Goal: Transaction & Acquisition: Register for event/course

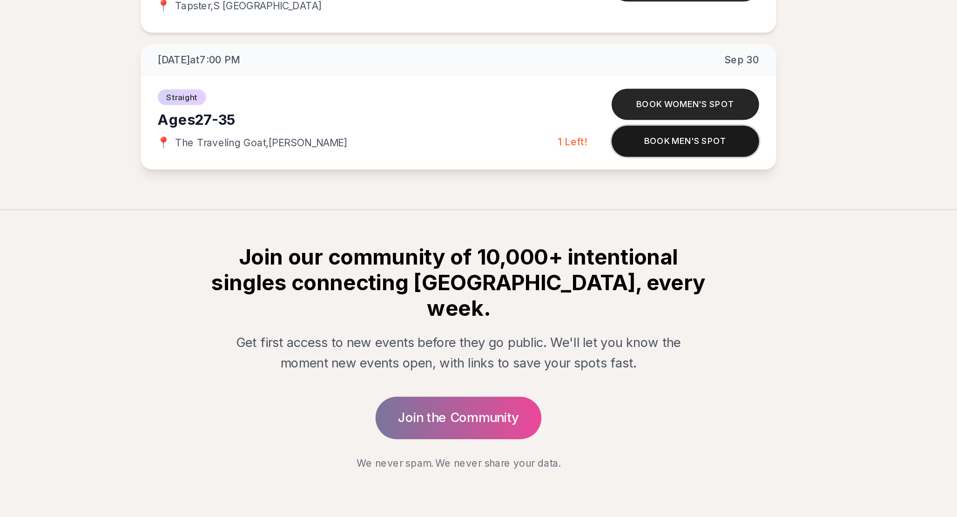
scroll to position [1710, 0]
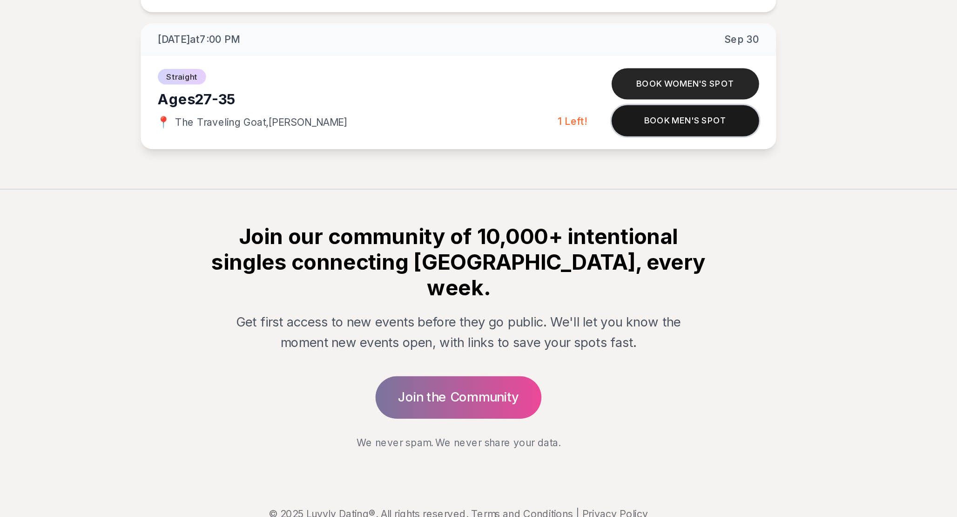
click at [627, 258] on button "Book men's spot" at bounding box center [627, 256] width 97 height 20
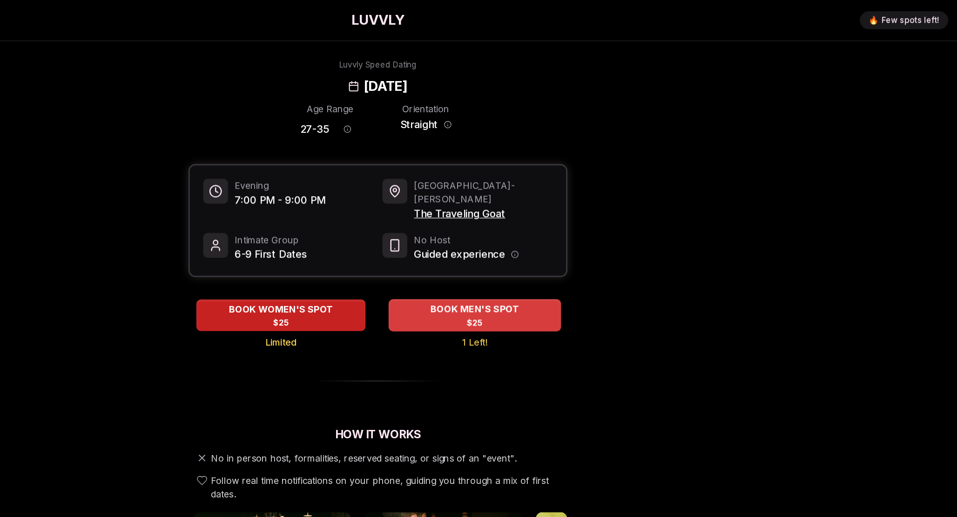
click at [552, 262] on span "$25" at bounding box center [559, 266] width 14 height 9
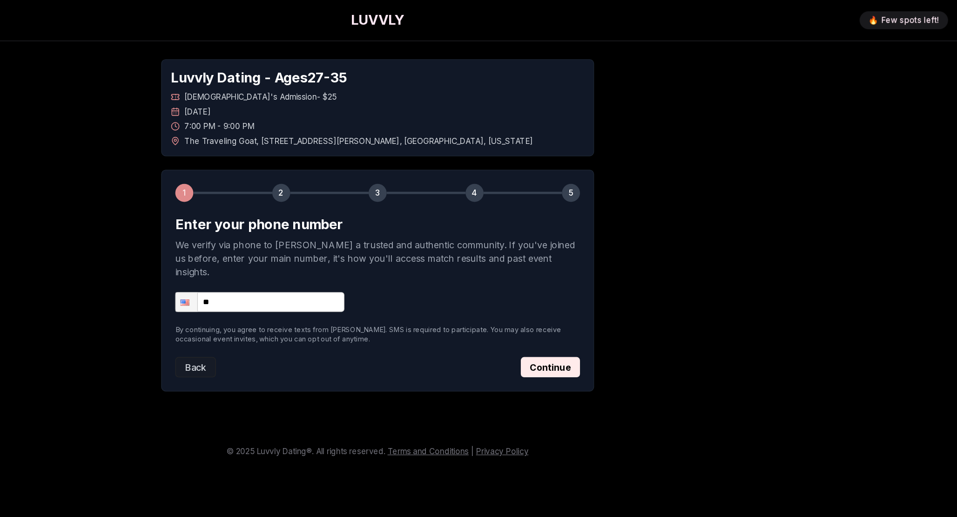
click at [372, 241] on input "**" at bounding box center [382, 249] width 140 height 16
type input "**********"
click at [626, 295] on button "Continue" at bounding box center [621, 303] width 49 height 17
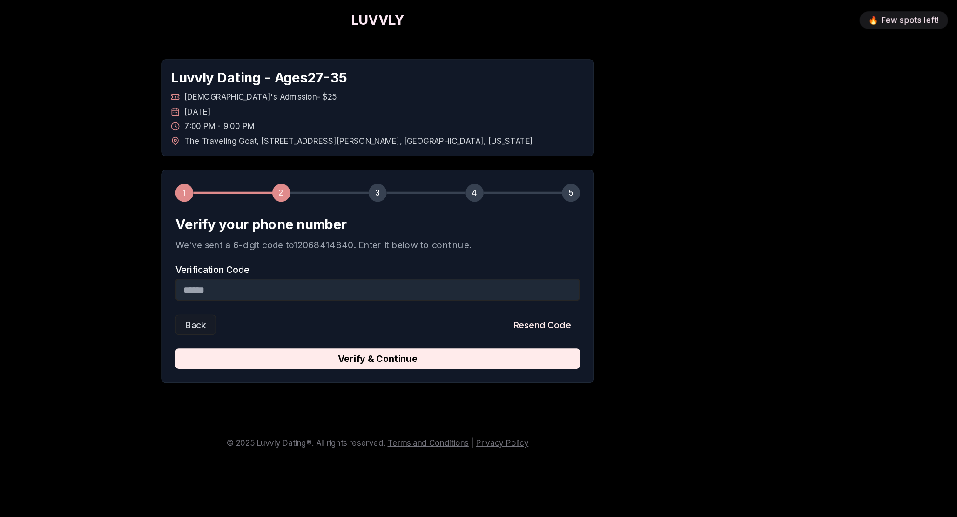
click at [452, 227] on div "Verification Code" at bounding box center [479, 234] width 334 height 30
click at [444, 233] on input "Verification Code" at bounding box center [479, 239] width 334 height 19
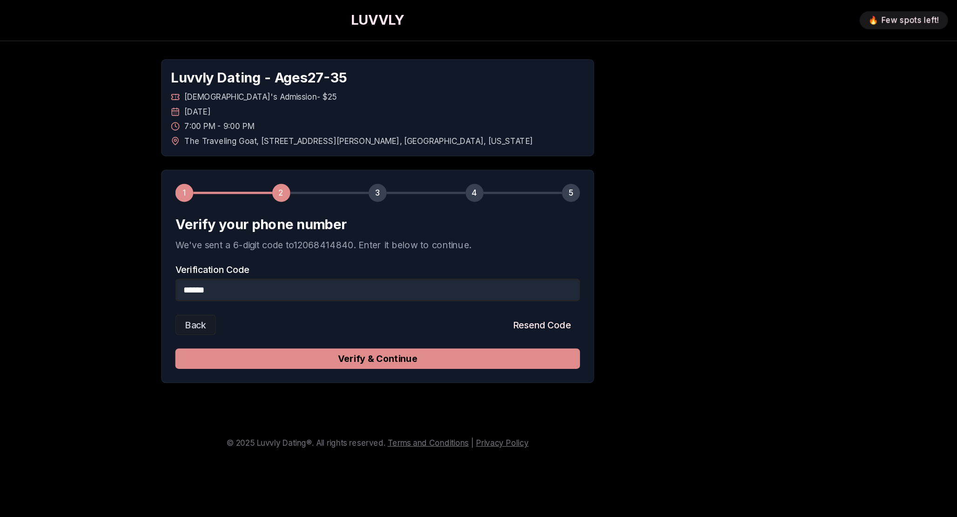
type input "******"
click at [455, 298] on button "Verify & Continue" at bounding box center [479, 296] width 334 height 17
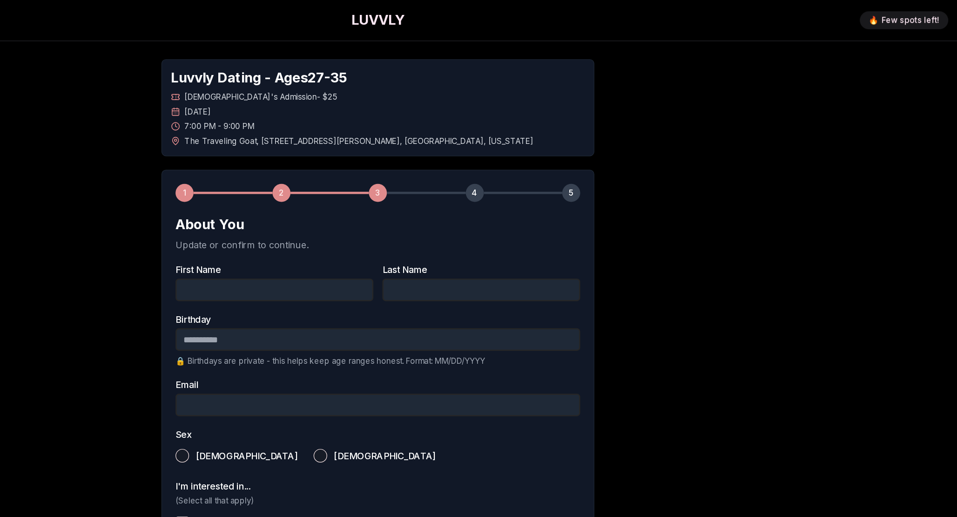
click at [401, 245] on input "First Name" at bounding box center [393, 239] width 163 height 19
type input "*****"
type input "**********"
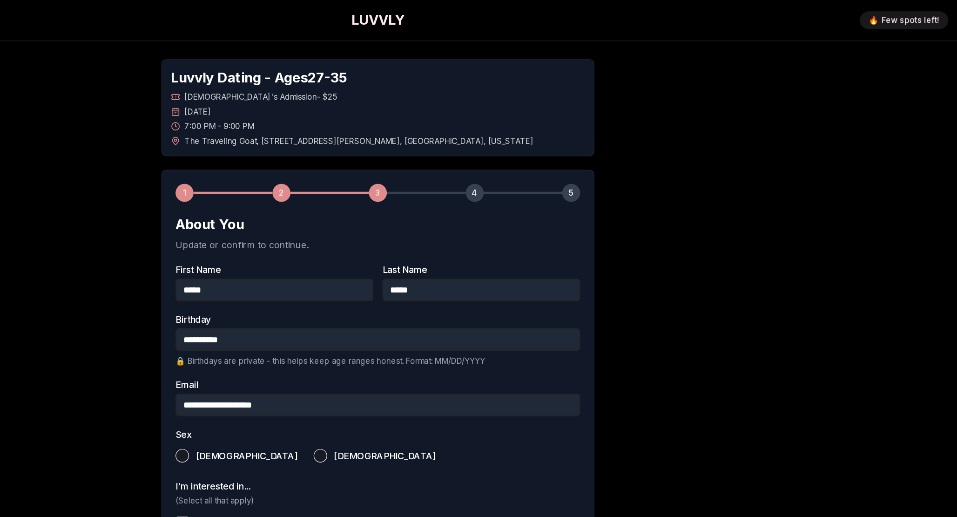
type button "male"
click at [315, 379] on button "male" at bounding box center [317, 376] width 11 height 11
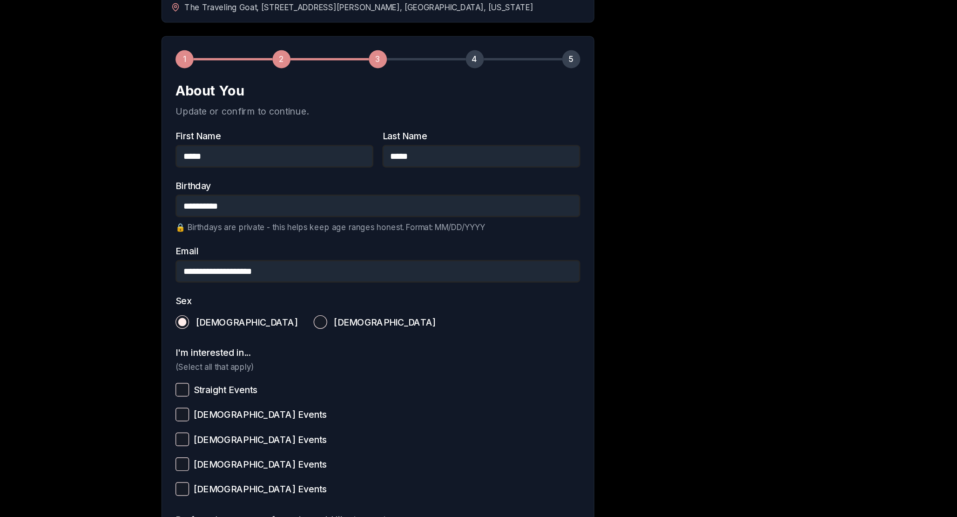
scroll to position [38, 0]
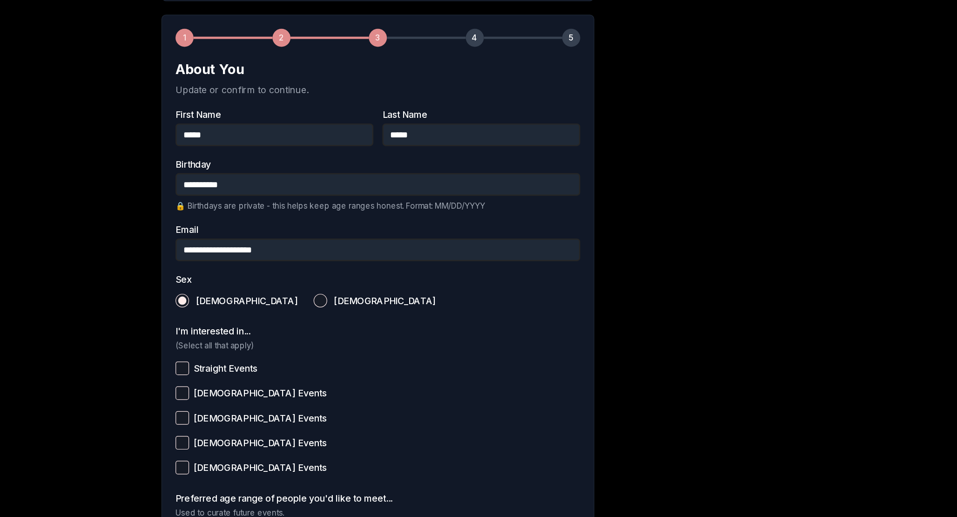
click at [315, 393] on button "Straight Events" at bounding box center [317, 393] width 11 height 11
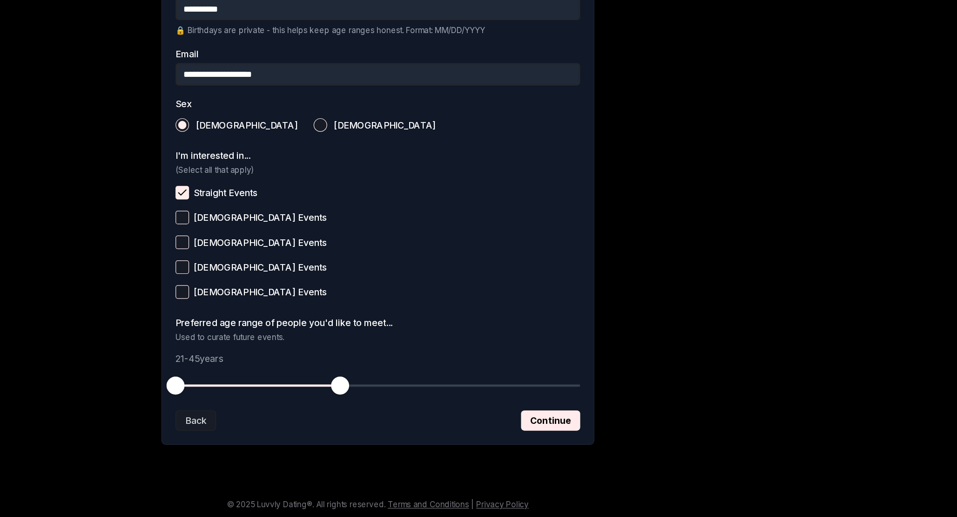
scroll to position [185, 0]
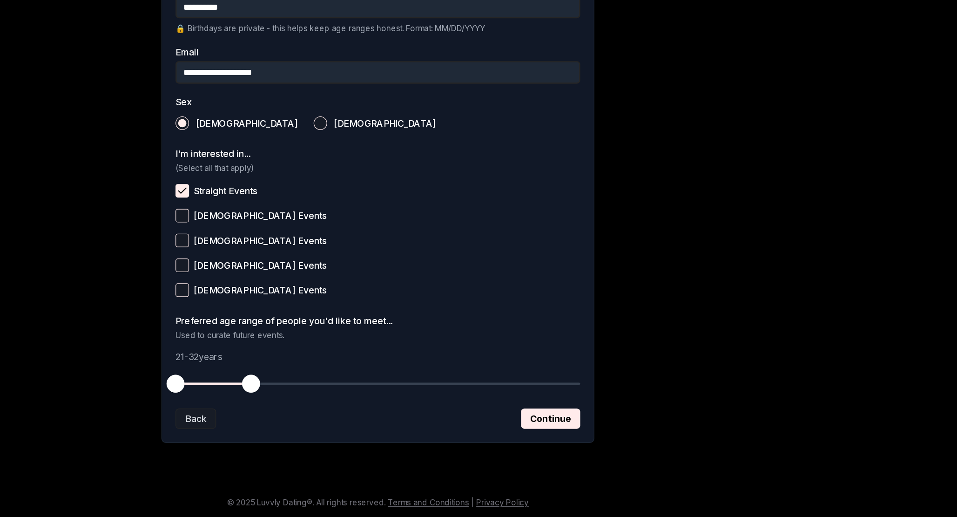
drag, startPoint x: 444, startPoint y: 407, endPoint x: 375, endPoint y: 405, distance: 68.9
click at [375, 405] on span "button" at bounding box center [374, 406] width 15 height 15
click at [619, 433] on button "Continue" at bounding box center [621, 435] width 49 height 17
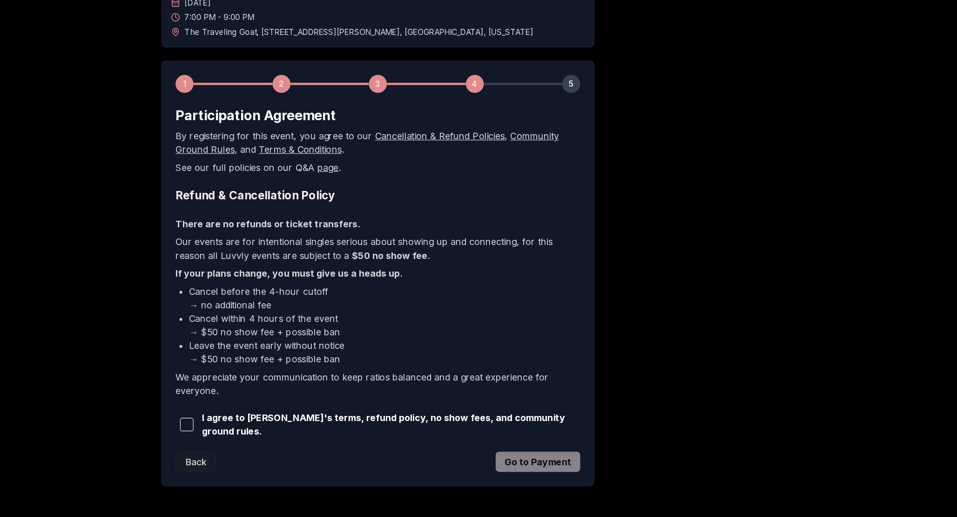
scroll to position [0, 0]
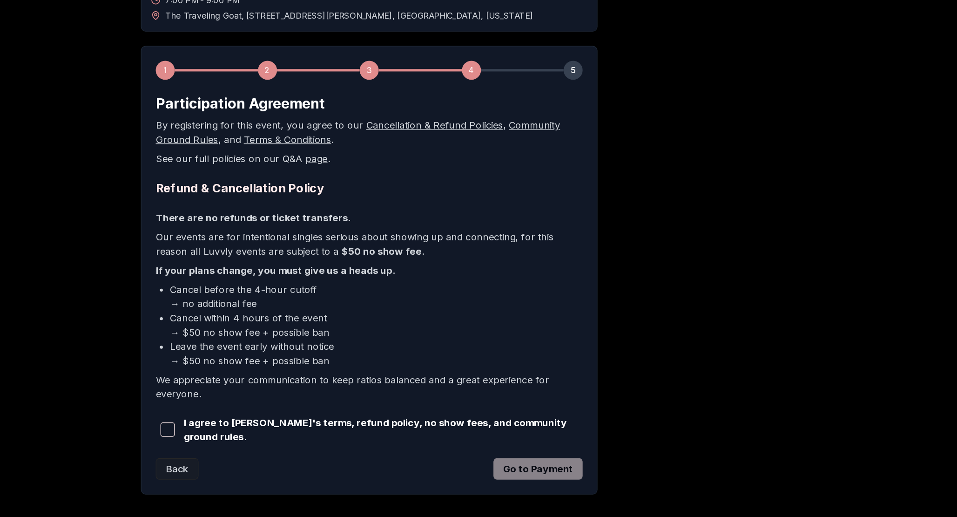
click at [489, 318] on p "If your plans change, you must give us a heads up." at bounding box center [479, 315] width 334 height 11
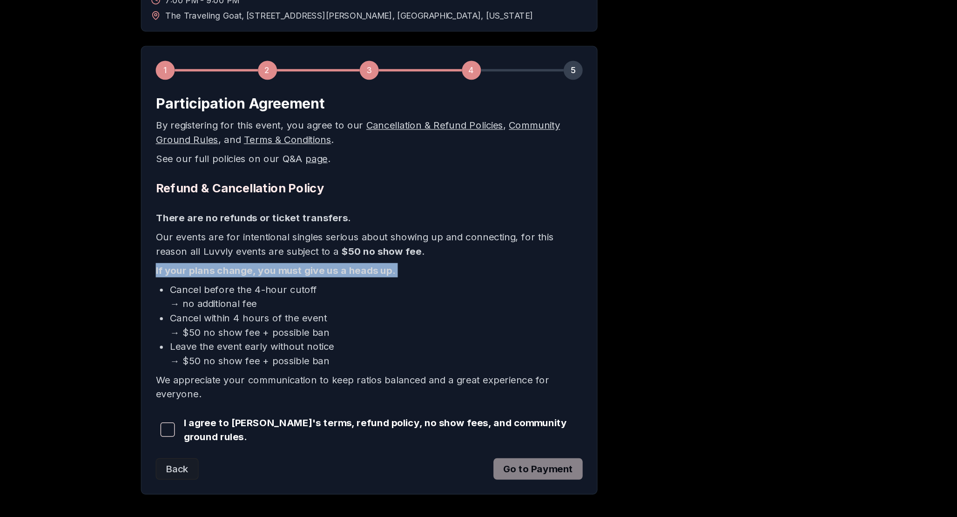
click at [489, 318] on p "If your plans change, you must give us a heads up." at bounding box center [479, 315] width 334 height 11
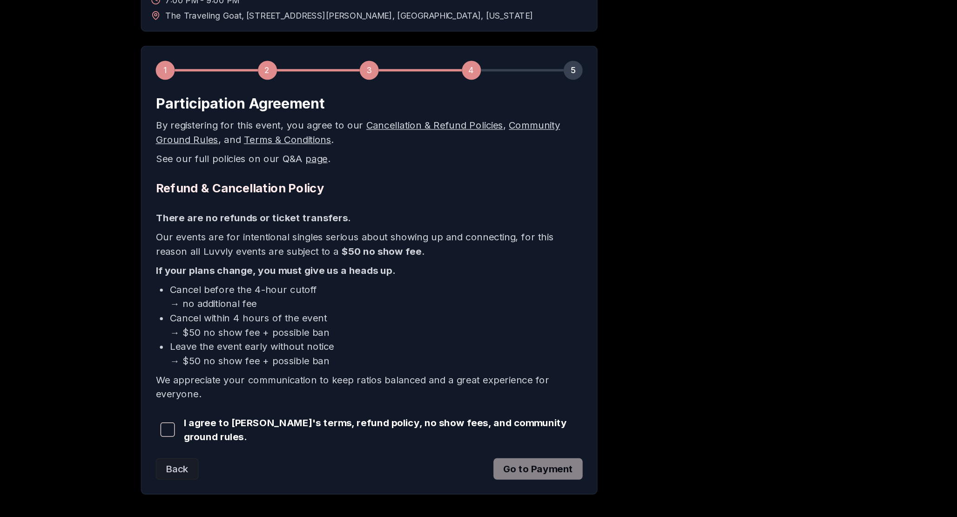
click at [485, 334] on li "Cancel before the 4-hour cutoff → no additional fee" at bounding box center [484, 336] width 323 height 22
click at [483, 340] on li "Cancel before the 4-hour cutoff → no additional fee" at bounding box center [484, 336] width 323 height 22
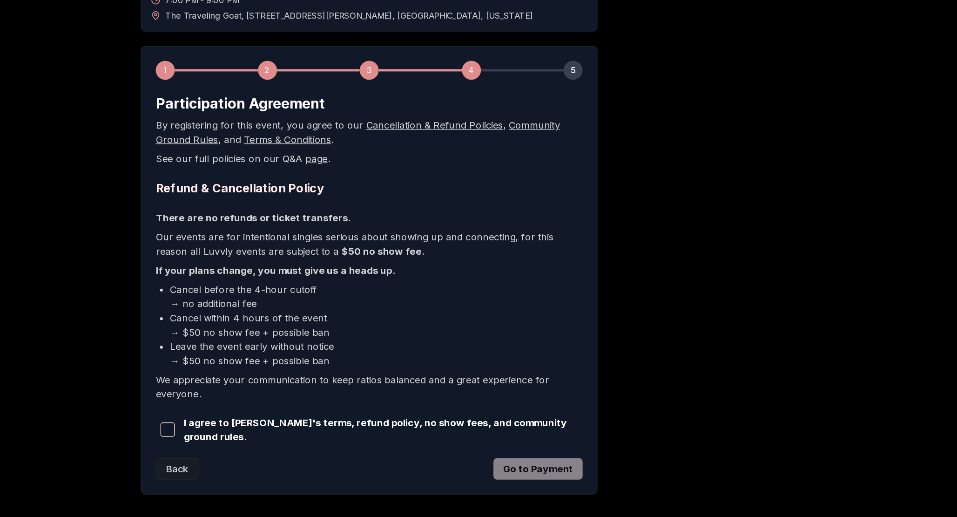
click at [483, 340] on li "Cancel before the 4-hour cutoff → no additional fee" at bounding box center [484, 336] width 323 height 22
click at [482, 351] on li "Cancel within 4 hours of the event → $50 no show fee + possible ban" at bounding box center [484, 358] width 323 height 22
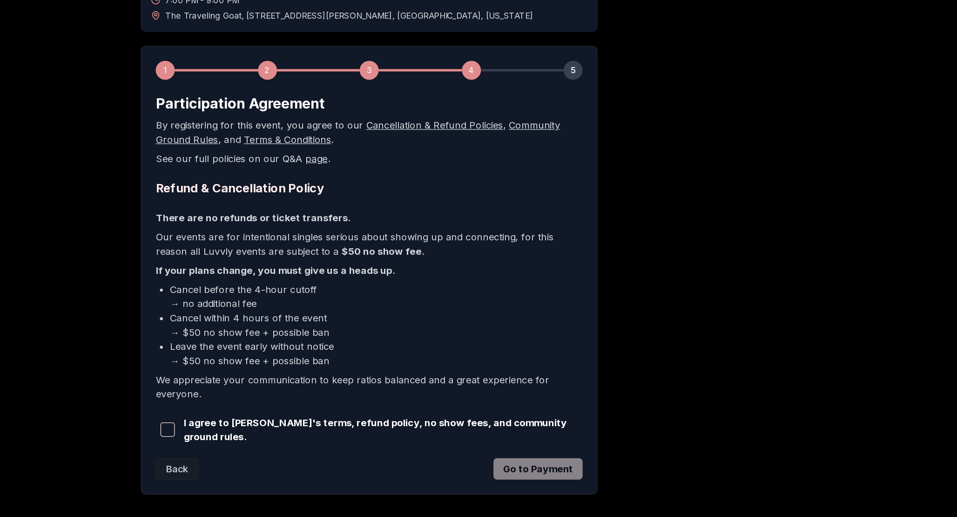
click at [478, 351] on li "Cancel within 4 hours of the event → $50 no show fee + possible ban" at bounding box center [484, 358] width 323 height 22
click at [475, 369] on li "Cancel within 4 hours of the event → $50 no show fee + possible ban" at bounding box center [484, 358] width 323 height 22
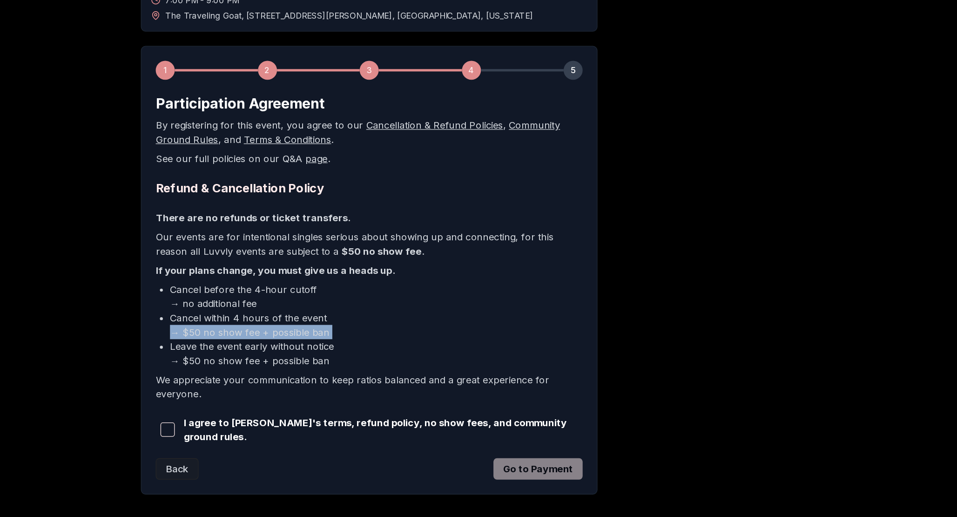
click at [475, 369] on li "Cancel within 4 hours of the event → $50 no show fee + possible ban" at bounding box center [484, 358] width 323 height 22
click at [475, 374] on li "Leave the event early without notice → $50 no show fee + possible ban" at bounding box center [484, 381] width 323 height 22
click at [399, 445] on div "I agree to Luvvly's terms, refund policy, no show fees, and community ground ru…" at bounding box center [479, 440] width 334 height 22
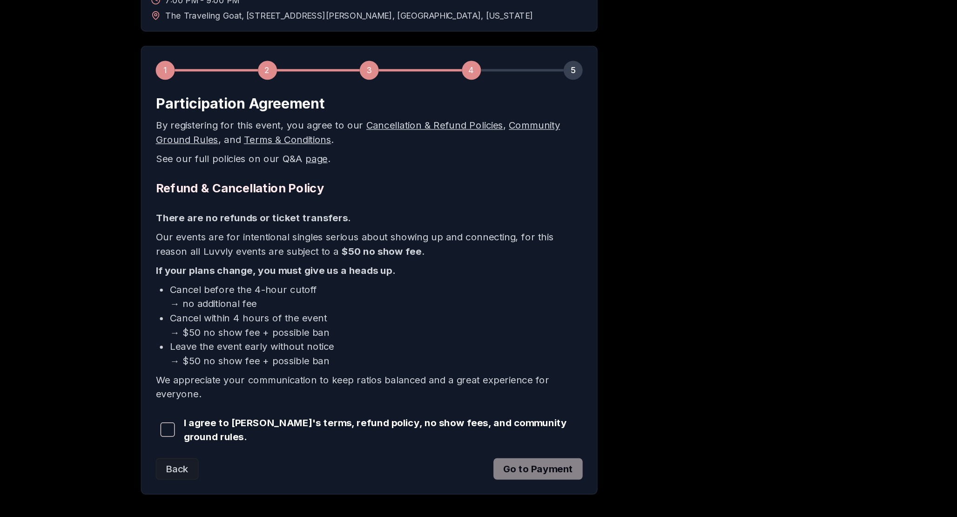
click at [321, 441] on span "button" at bounding box center [320, 440] width 11 height 11
click at [598, 463] on button "Go to Payment" at bounding box center [611, 471] width 70 height 17
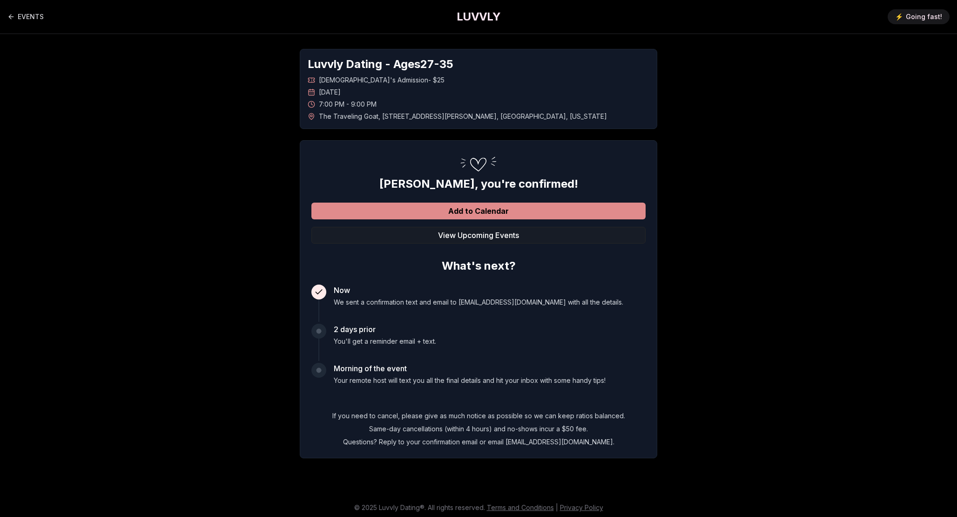
click at [490, 210] on button "Add to Calendar" at bounding box center [479, 211] width 334 height 17
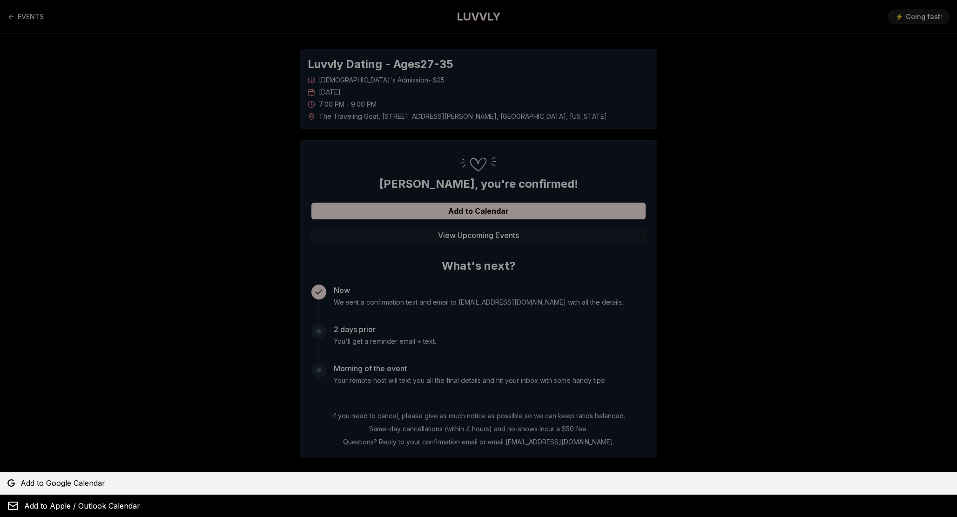
click at [67, 479] on span "Add to Google Calendar" at bounding box center [62, 482] width 85 height 11
